Goal: Find specific page/section: Find specific page/section

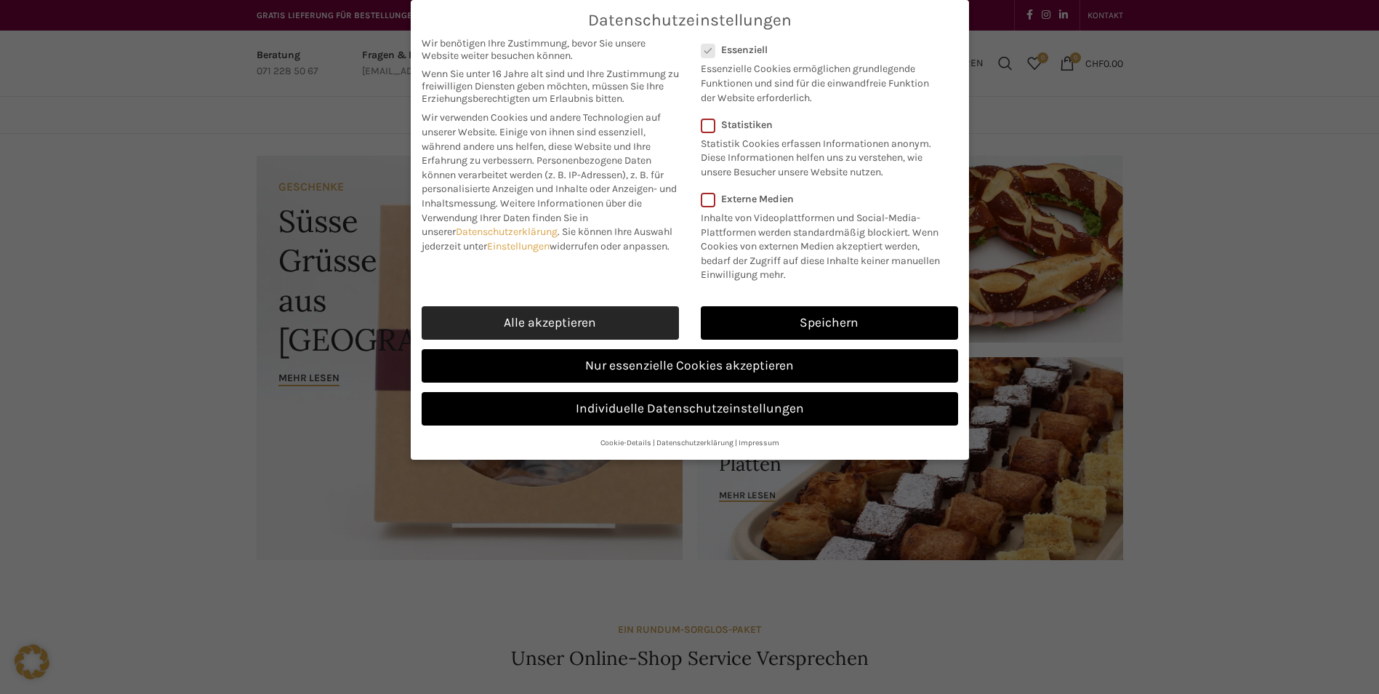
click at [562, 312] on link "Alle akzeptieren" at bounding box center [550, 322] width 257 height 33
checkbox input "true"
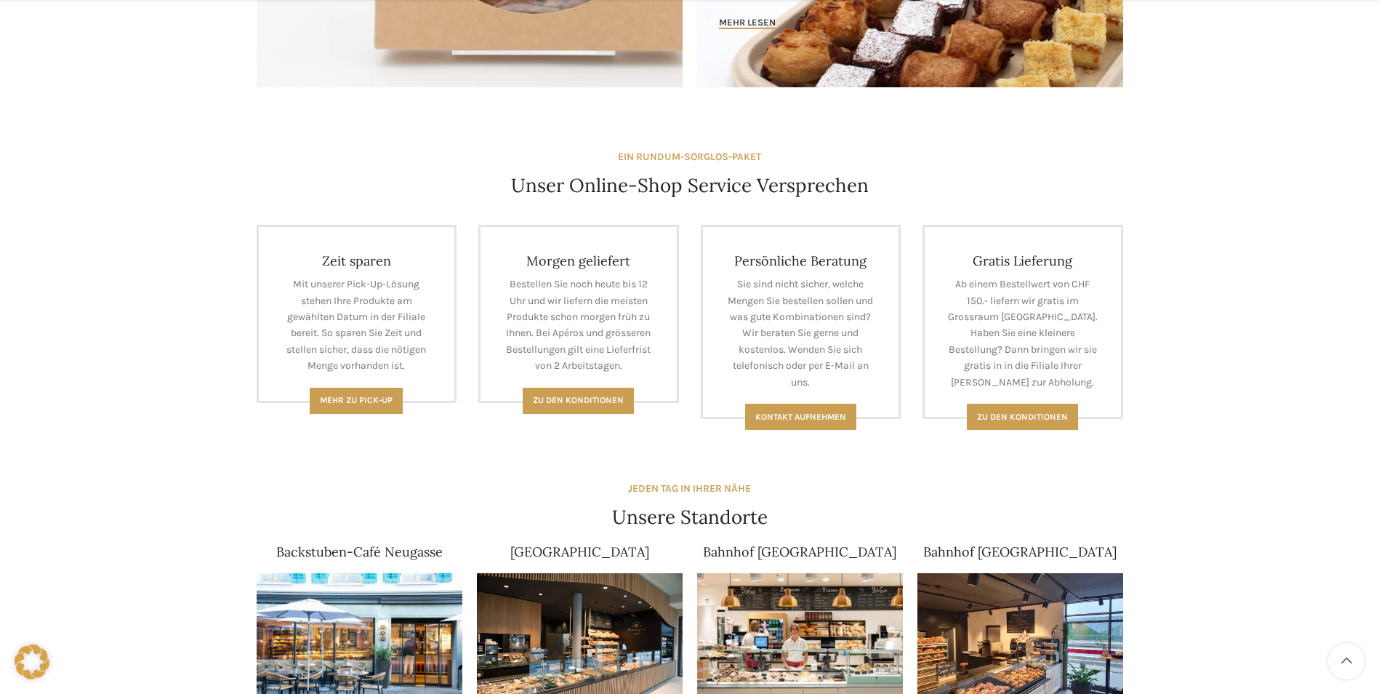
scroll to position [654, 0]
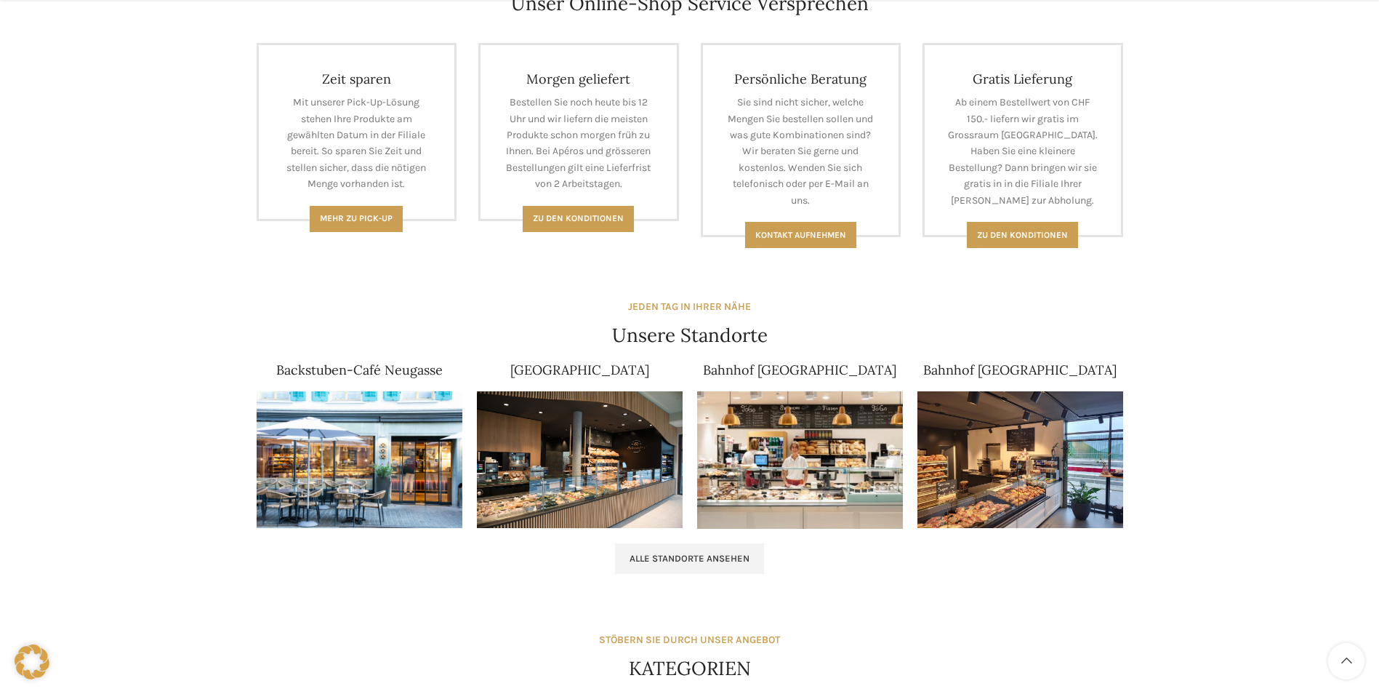
click at [807, 431] on img at bounding box center [800, 459] width 206 height 137
click at [368, 475] on img at bounding box center [360, 459] width 206 height 137
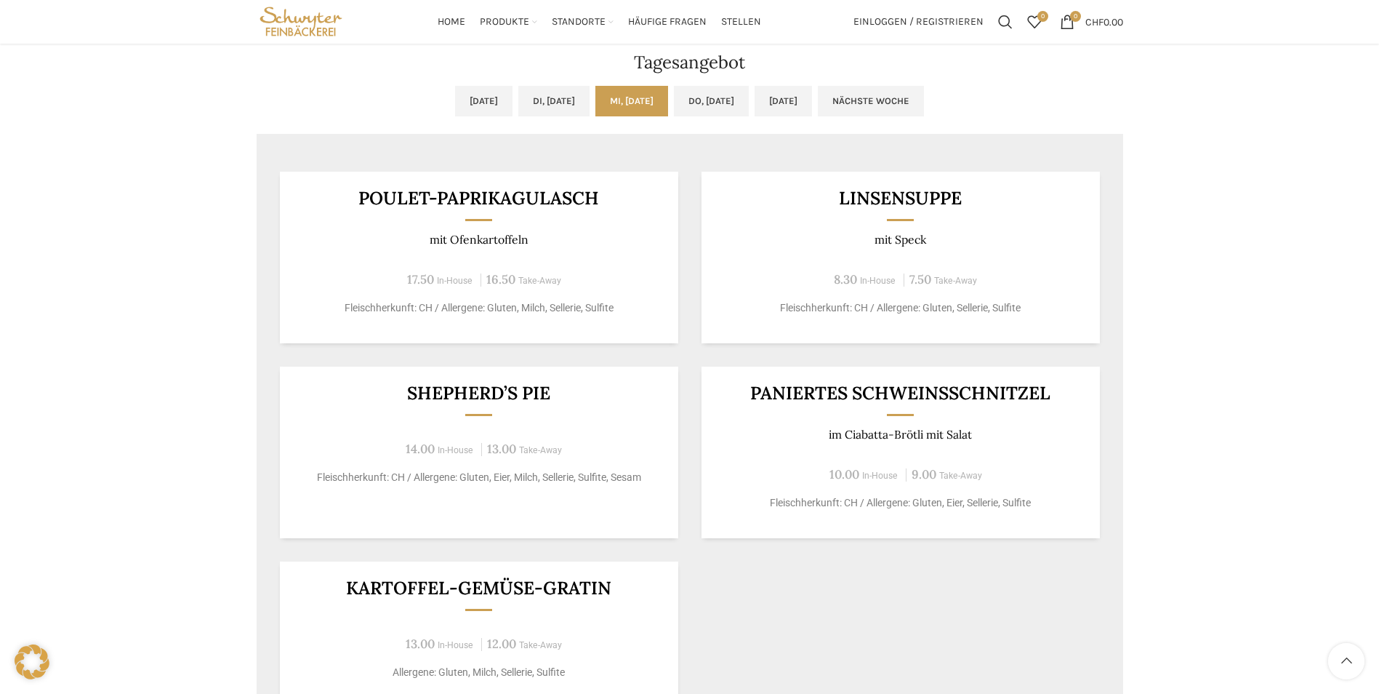
scroll to position [1163, 0]
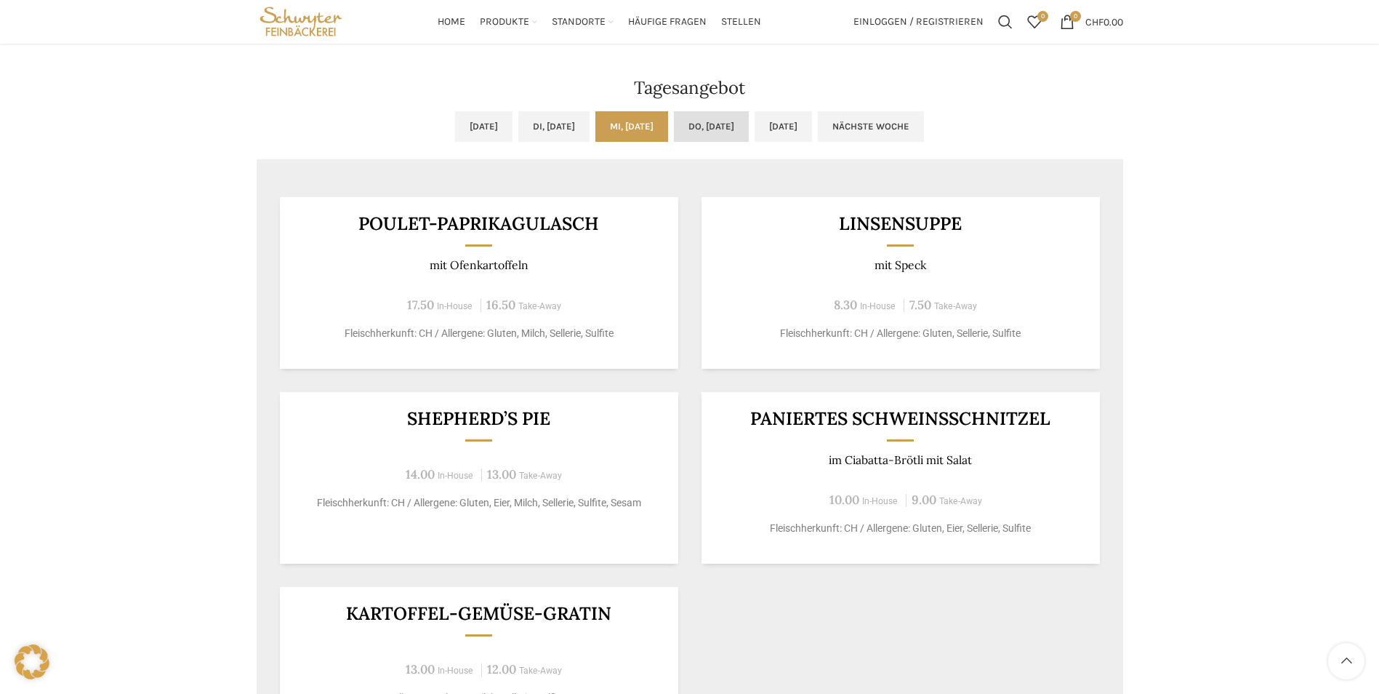
click at [739, 120] on link "Do, [DATE]" at bounding box center [711, 126] width 75 height 31
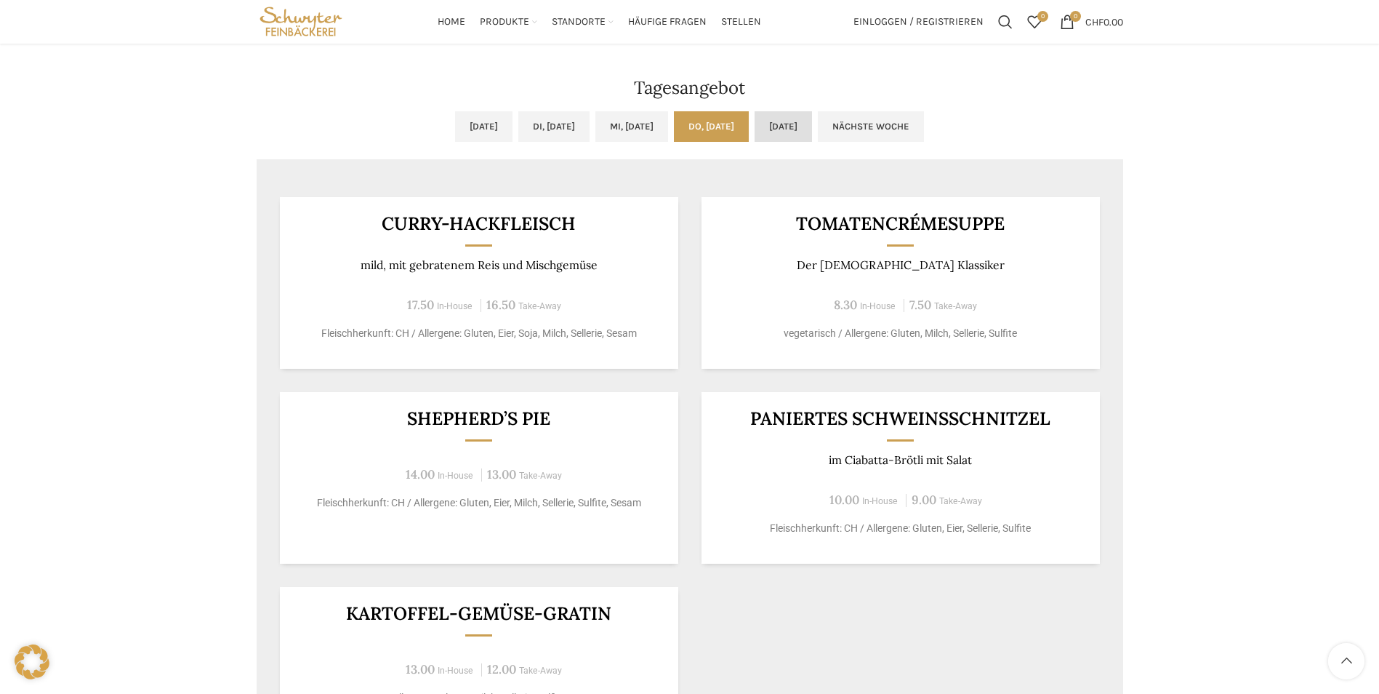
click at [812, 117] on link "[DATE]" at bounding box center [783, 126] width 57 height 31
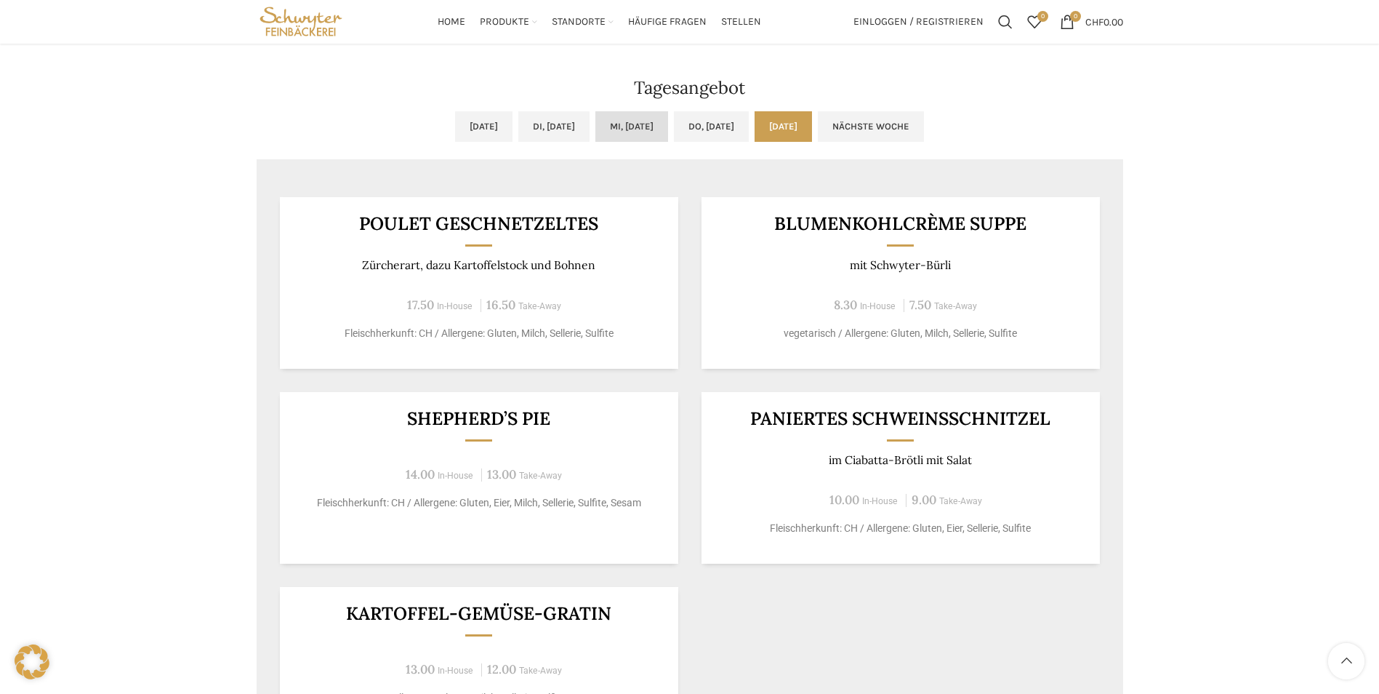
click at [646, 127] on link "Mi, [DATE]" at bounding box center [631, 126] width 73 height 31
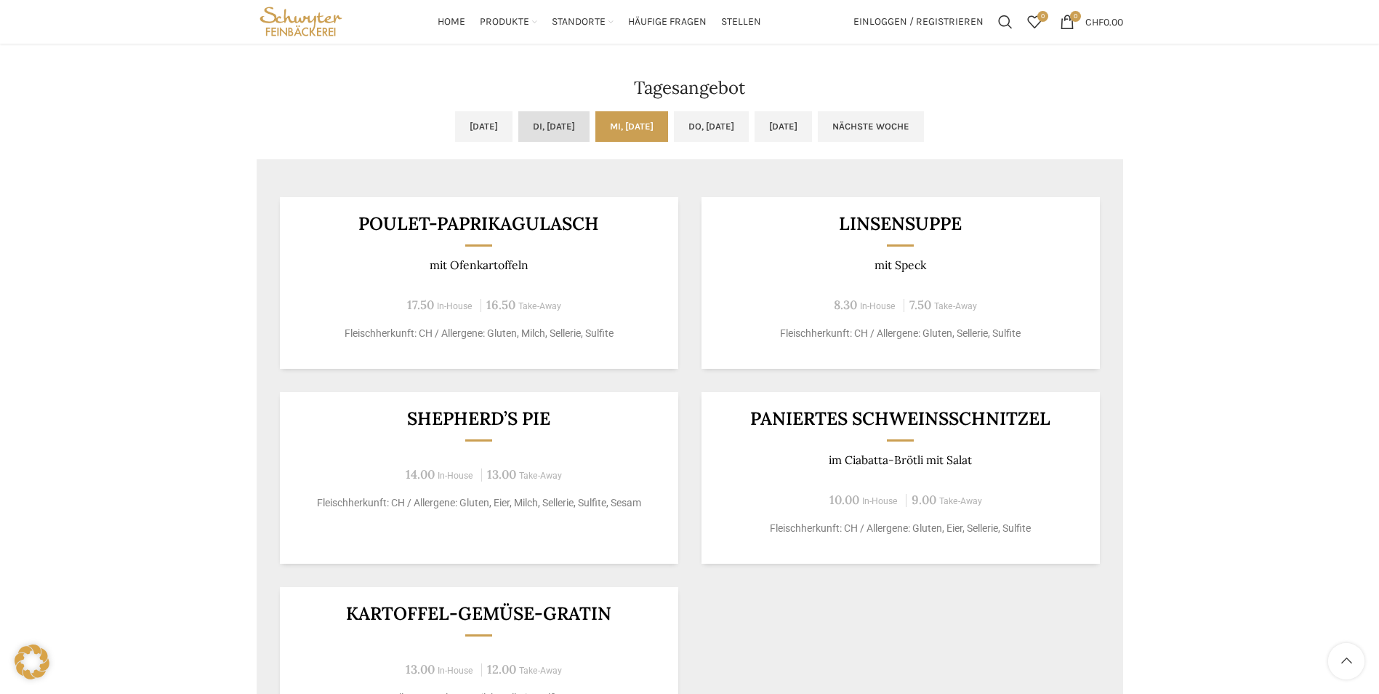
click at [547, 127] on link "Di, [DATE]" at bounding box center [553, 126] width 71 height 31
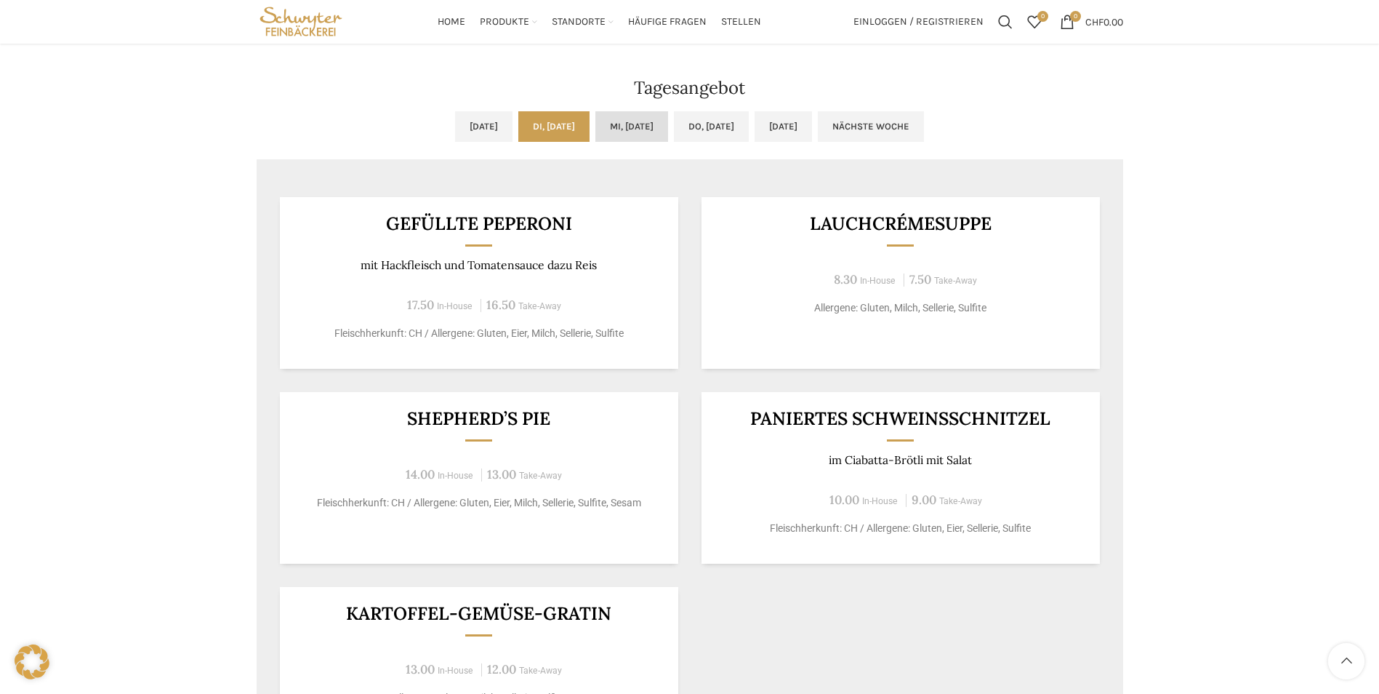
click at [643, 116] on link "Mi, [DATE]" at bounding box center [631, 126] width 73 height 31
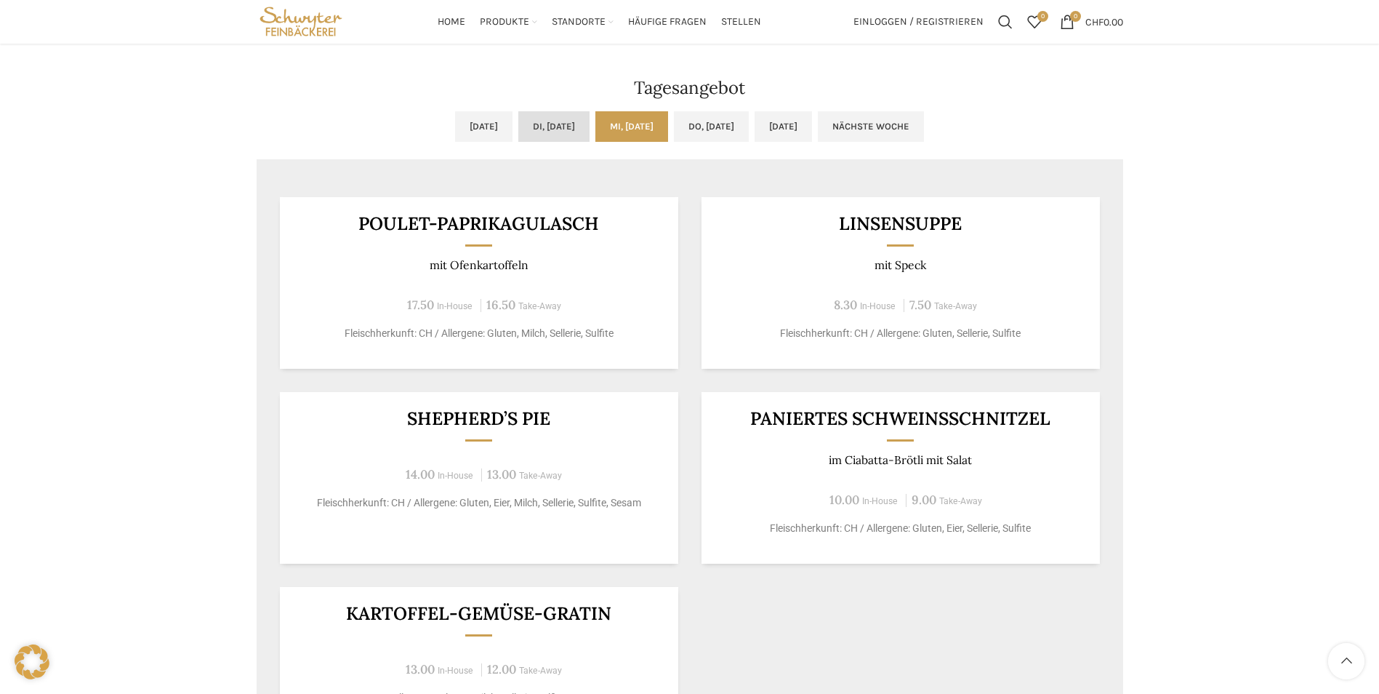
click at [521, 127] on link "Di, [DATE]" at bounding box center [553, 126] width 71 height 31
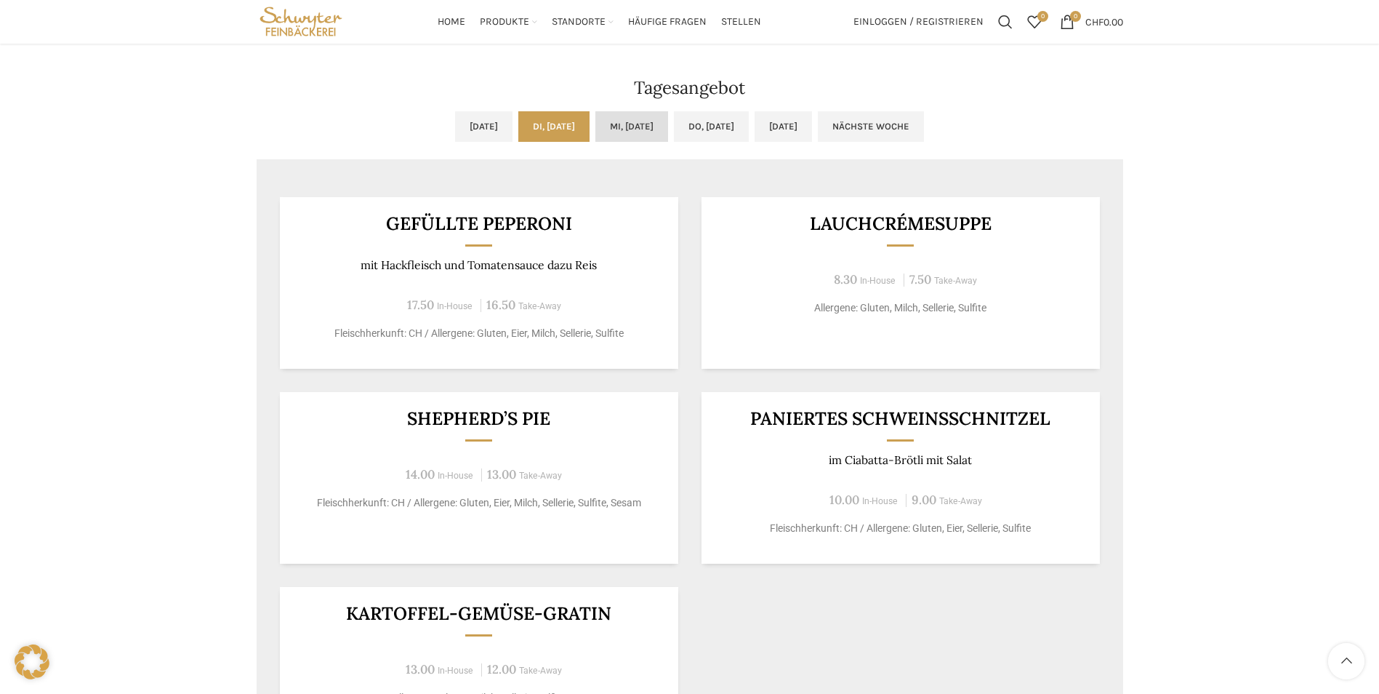
click at [638, 125] on link "Mi, [DATE]" at bounding box center [631, 126] width 73 height 31
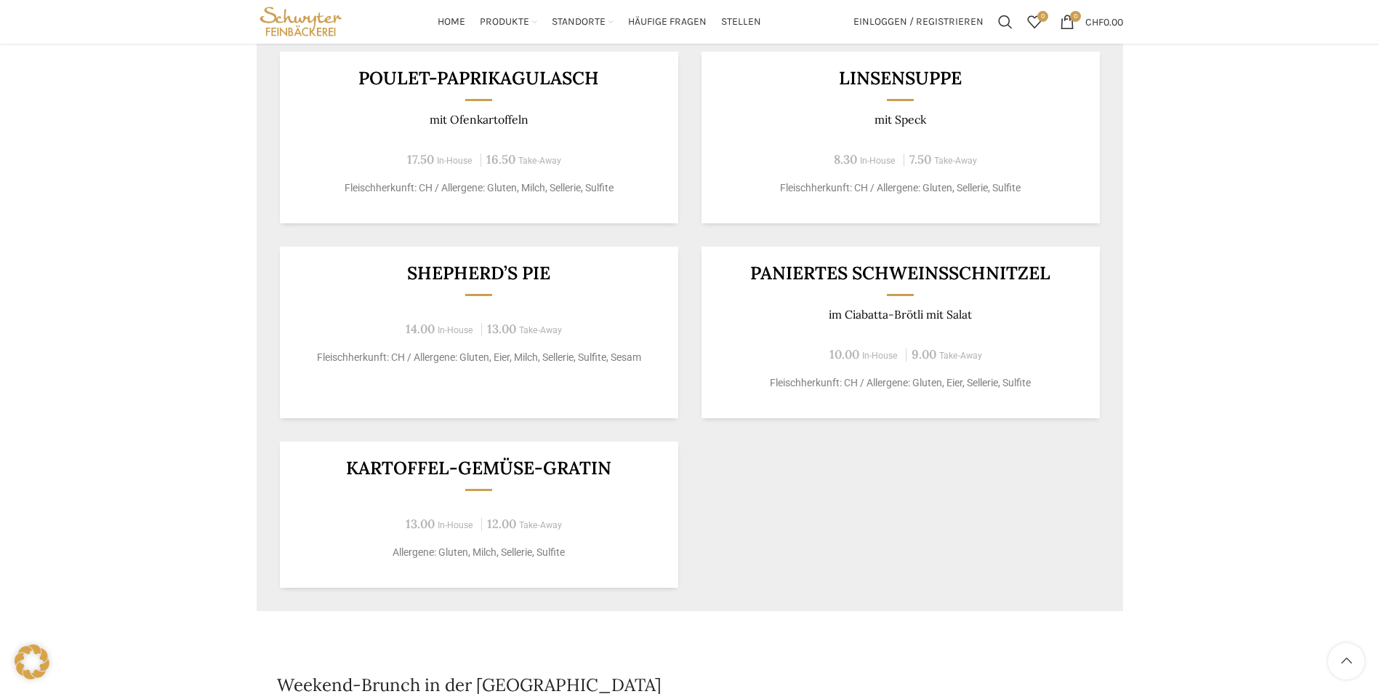
scroll to position [800, 0]
